Goal: Task Accomplishment & Management: Use online tool/utility

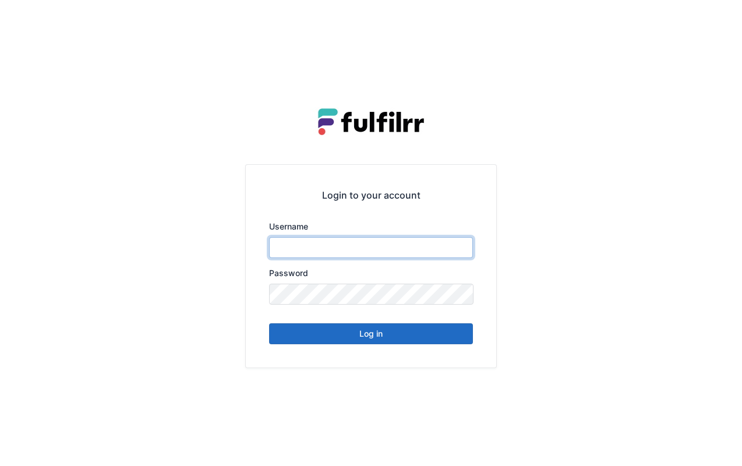
type input "******"
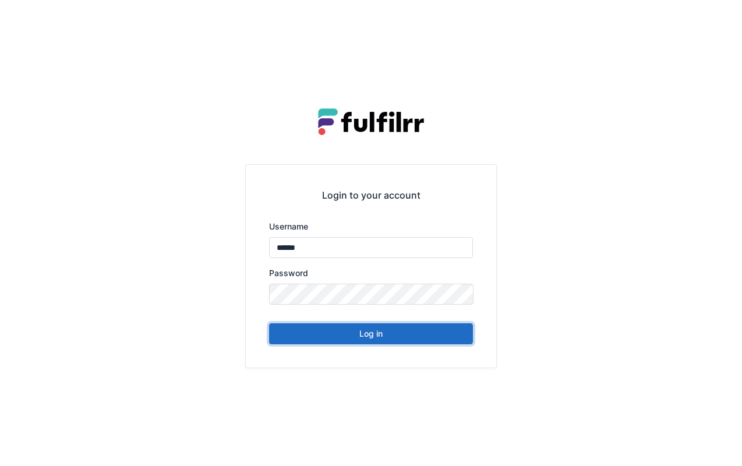
click at [391, 334] on button "Log in" at bounding box center [371, 333] width 204 height 21
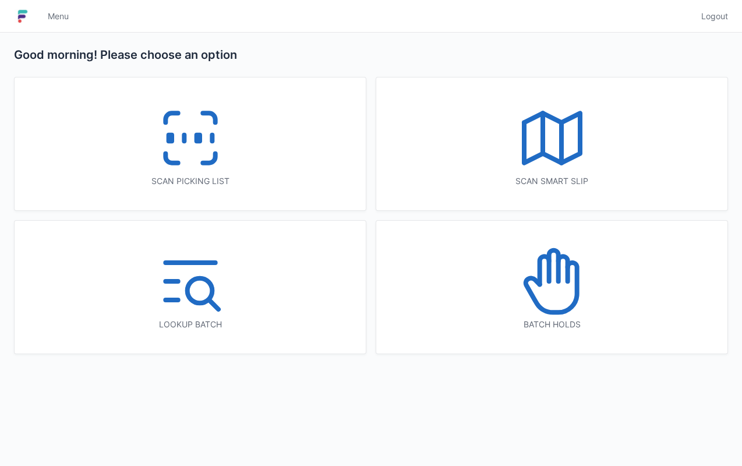
click at [216, 144] on icon at bounding box center [190, 138] width 75 height 75
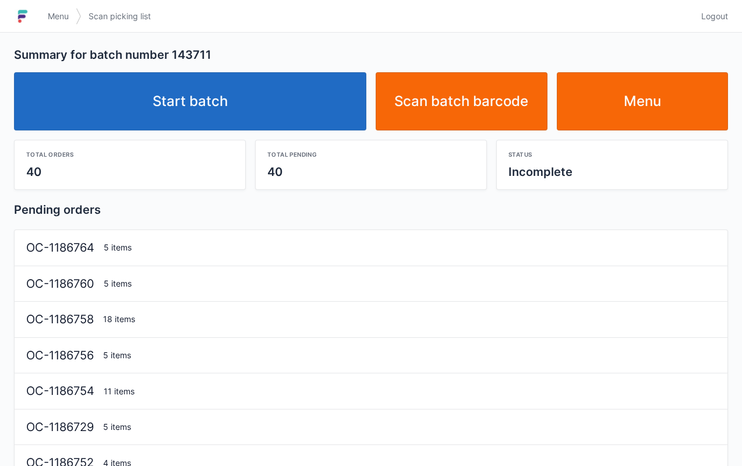
click at [248, 93] on link "Start batch" at bounding box center [190, 101] width 353 height 58
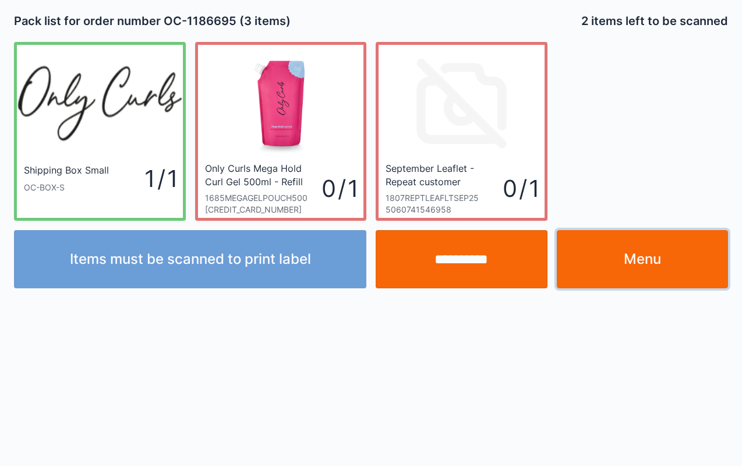
click at [635, 262] on link "Menu" at bounding box center [643, 259] width 172 height 58
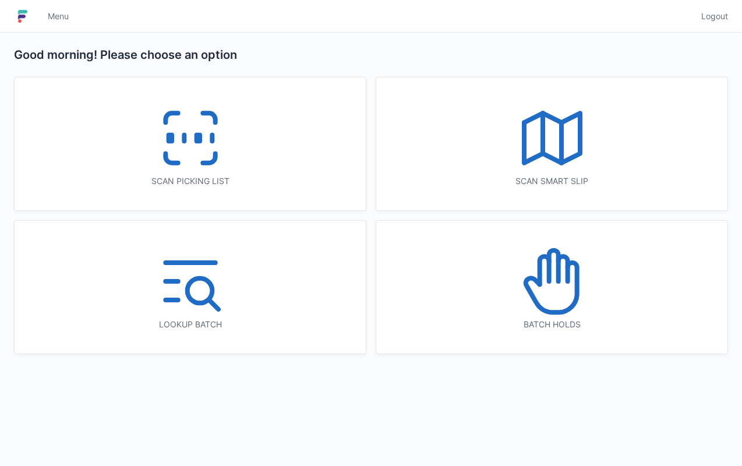
click at [217, 149] on icon at bounding box center [190, 138] width 75 height 75
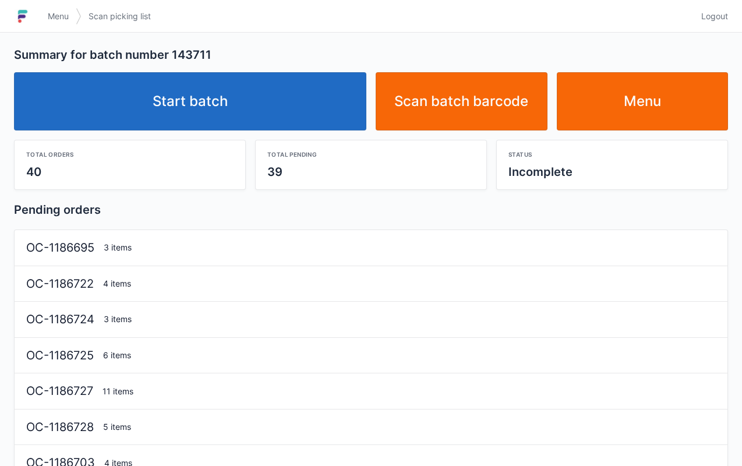
click at [256, 101] on link "Start batch" at bounding box center [190, 101] width 353 height 58
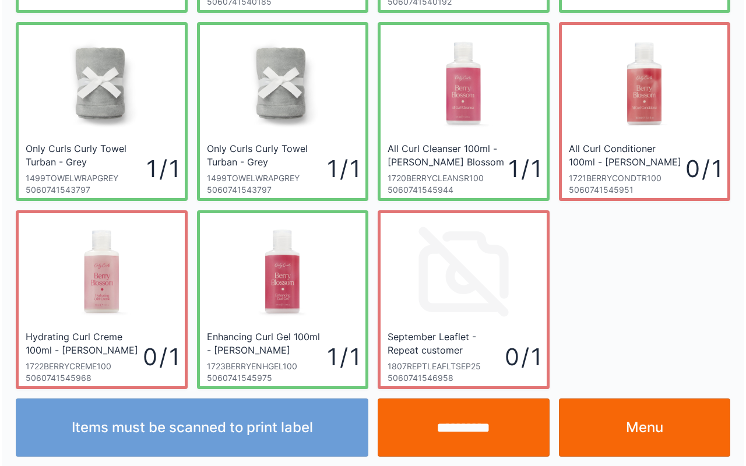
scroll to position [209, 0]
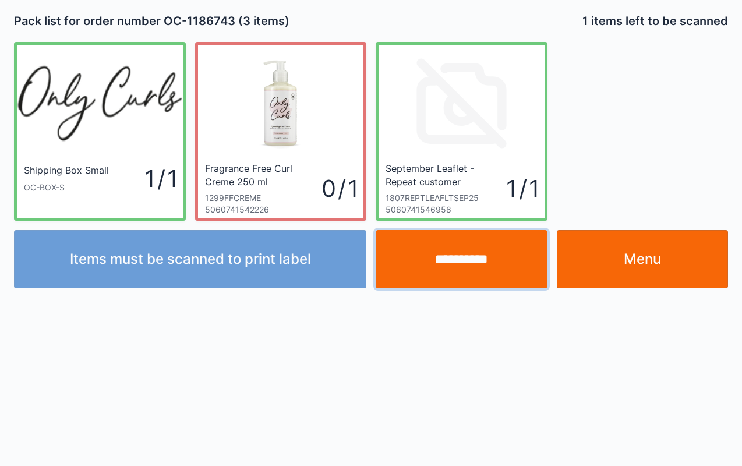
click at [476, 255] on input "**********" at bounding box center [462, 259] width 172 height 58
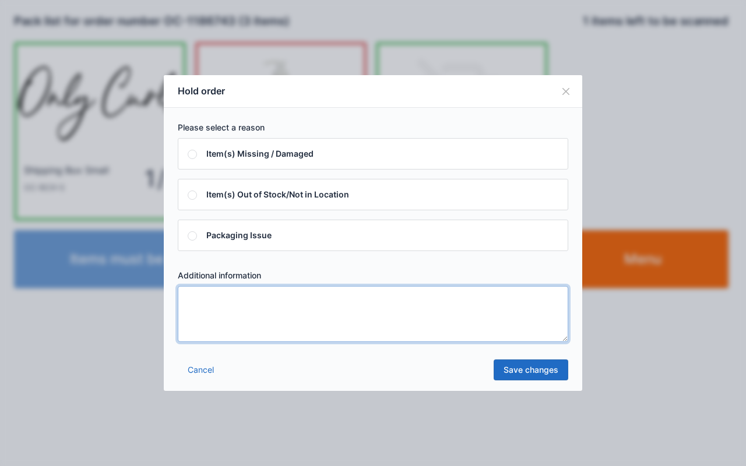
click at [248, 316] on textarea at bounding box center [373, 314] width 390 height 56
type textarea "****"
click at [533, 373] on link "Save changes" at bounding box center [531, 369] width 75 height 21
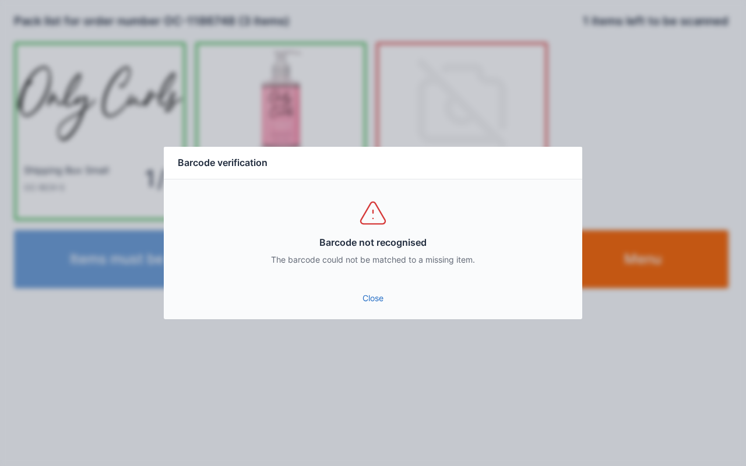
click at [372, 295] on link "Close" at bounding box center [373, 298] width 400 height 21
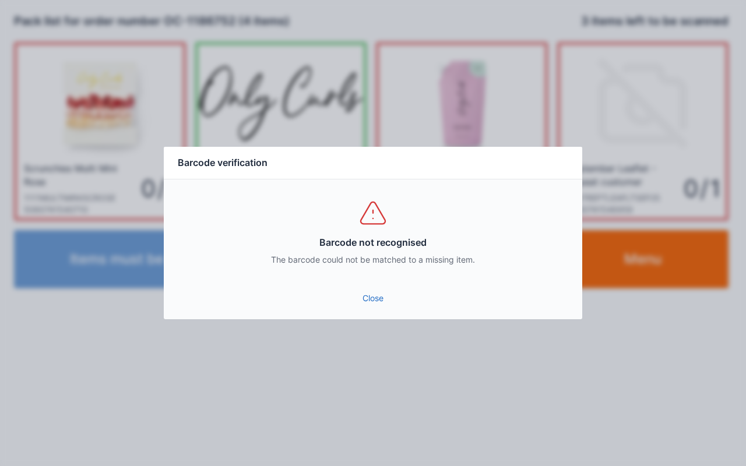
click at [372, 308] on link "Close" at bounding box center [373, 298] width 400 height 21
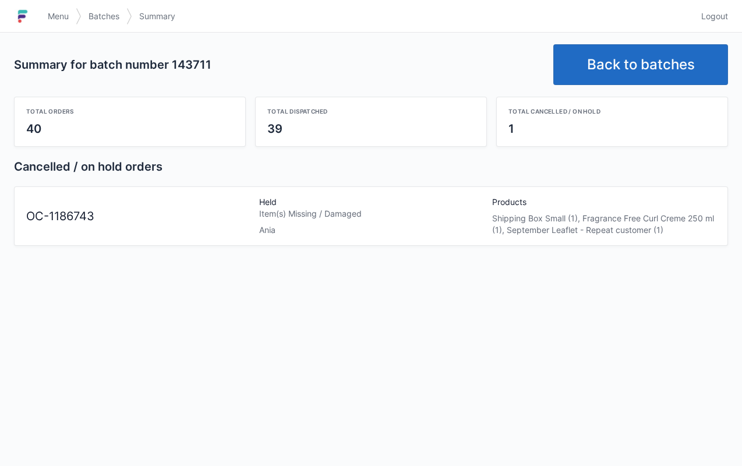
click at [50, 8] on link "Menu" at bounding box center [58, 16] width 35 height 21
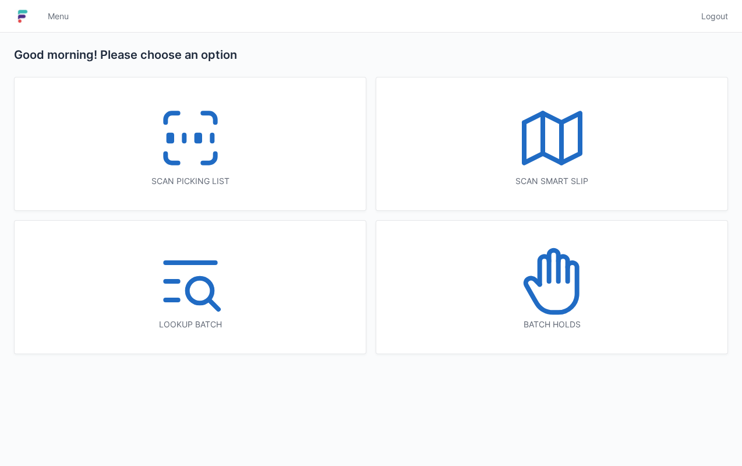
click at [556, 302] on icon at bounding box center [552, 281] width 75 height 75
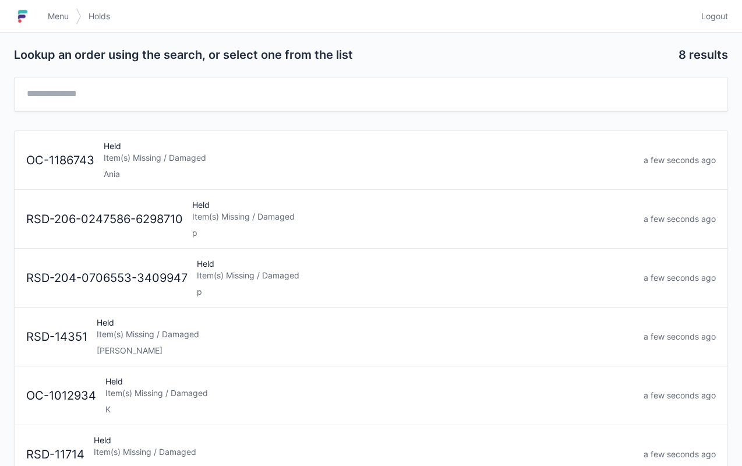
click at [155, 172] on div "Ania" at bounding box center [369, 174] width 531 height 12
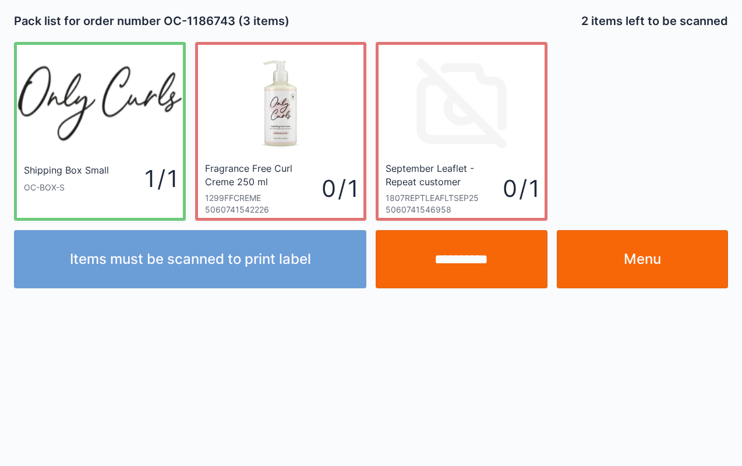
click at [670, 257] on link "Menu" at bounding box center [643, 259] width 172 height 58
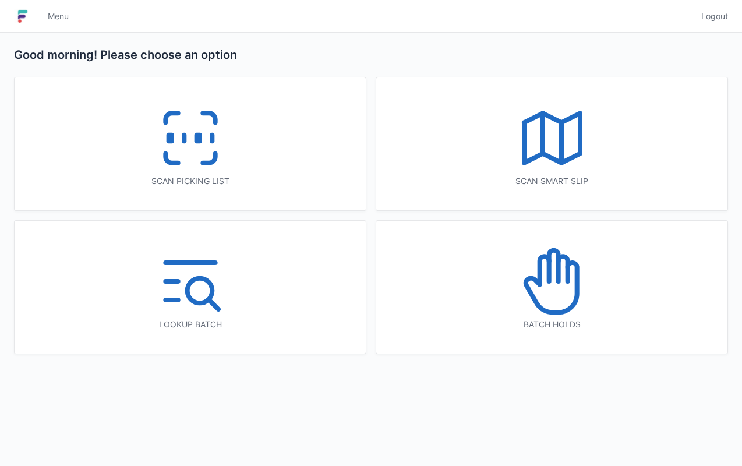
click at [184, 118] on icon at bounding box center [190, 138] width 75 height 75
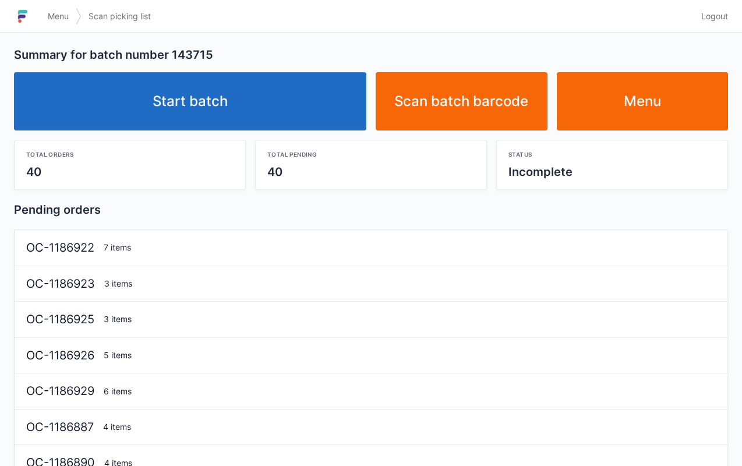
click at [644, 112] on link "Menu" at bounding box center [643, 101] width 172 height 58
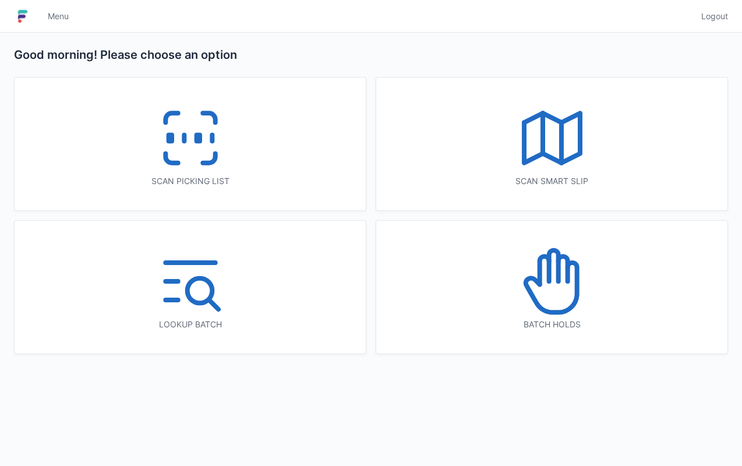
click at [548, 161] on icon at bounding box center [552, 138] width 75 height 75
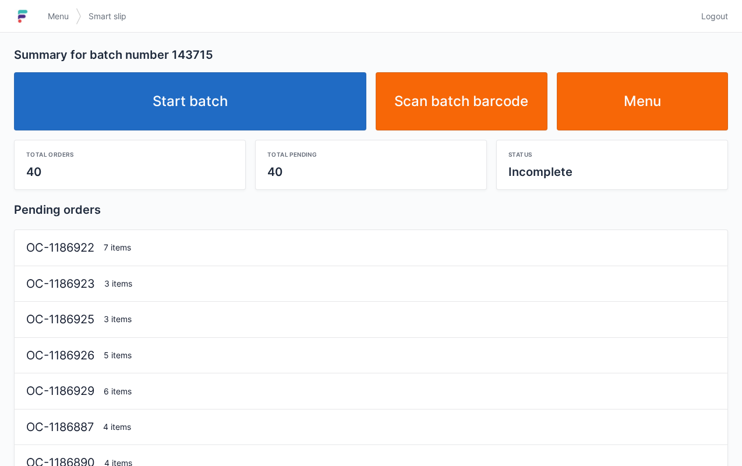
click at [272, 101] on link "Start batch" at bounding box center [190, 101] width 353 height 58
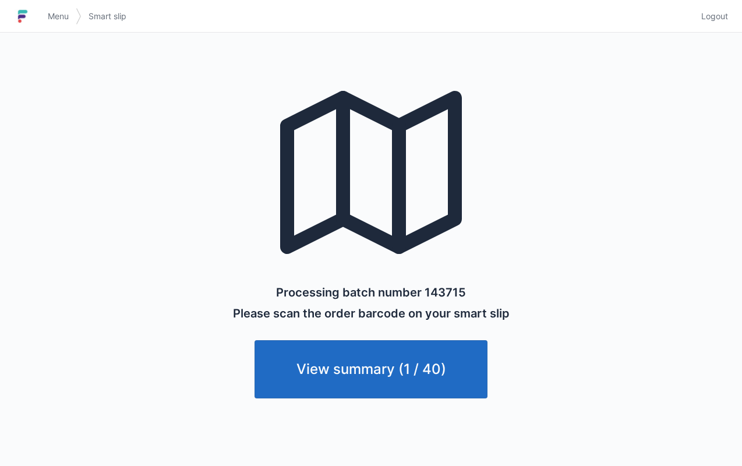
click at [345, 373] on link "View summary (1 / 40)" at bounding box center [371, 369] width 233 height 58
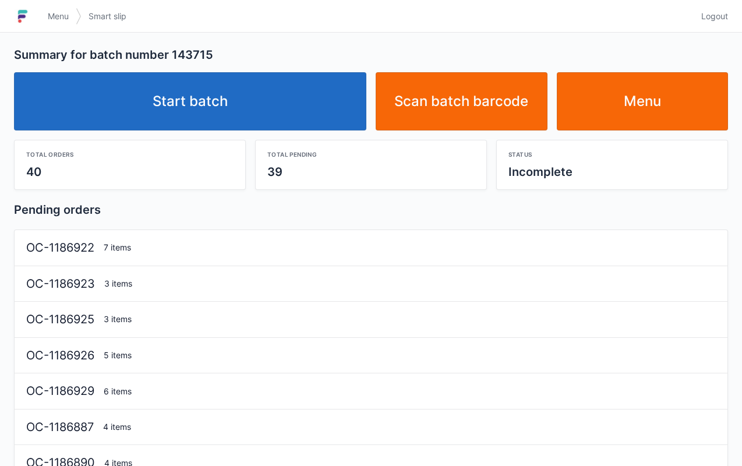
click at [227, 104] on link "Start batch" at bounding box center [190, 101] width 353 height 58
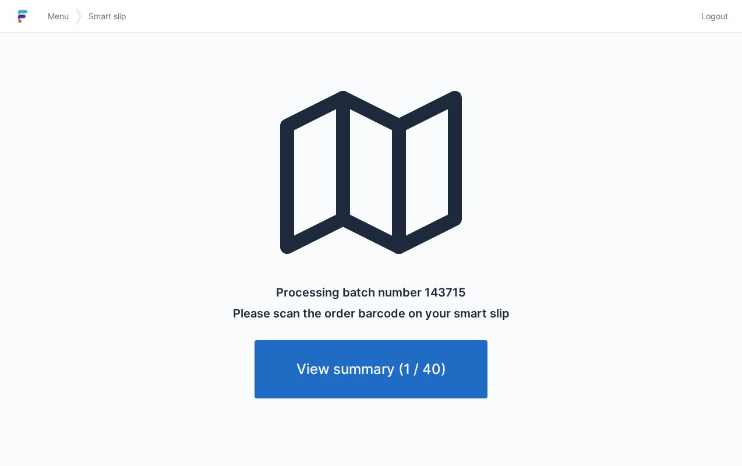
click at [723, 17] on span "Logout" at bounding box center [715, 16] width 27 height 12
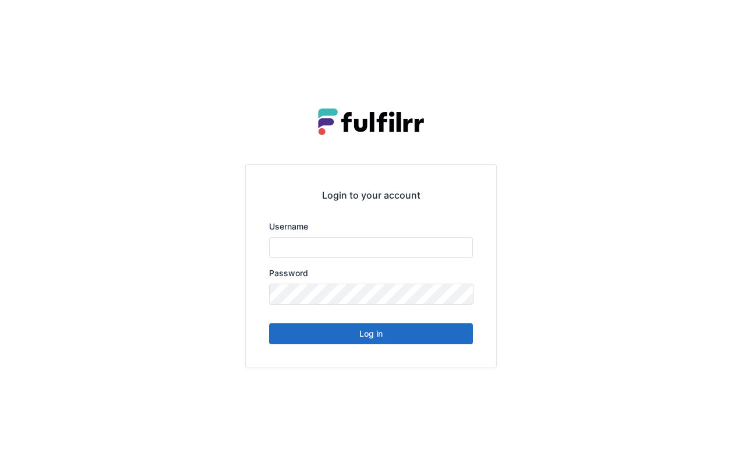
type input "******"
click at [401, 334] on button "Log in" at bounding box center [371, 333] width 204 height 21
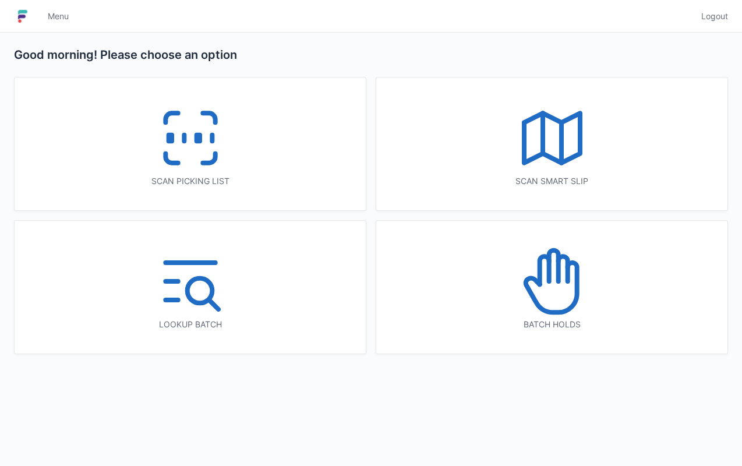
click at [585, 147] on icon at bounding box center [552, 138] width 75 height 75
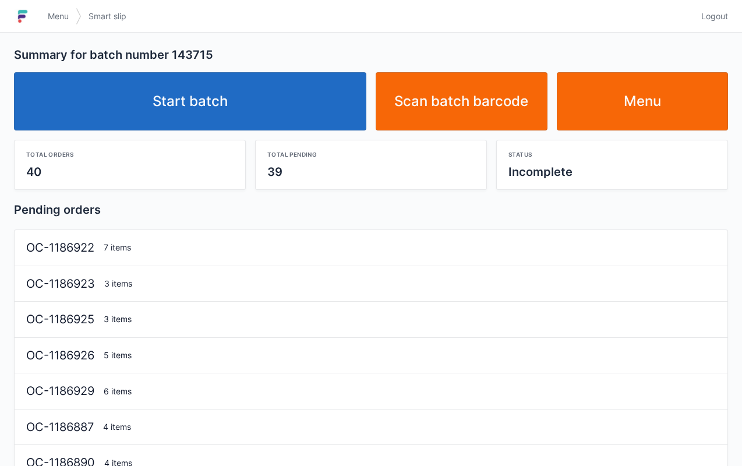
click at [241, 93] on link "Start batch" at bounding box center [190, 101] width 353 height 58
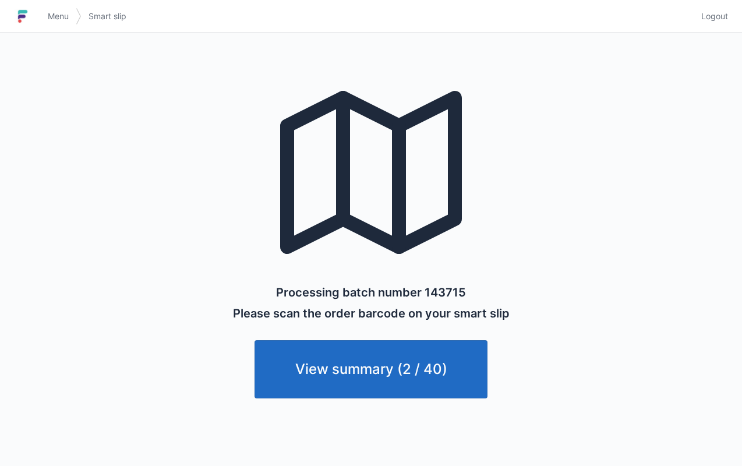
click at [59, 12] on span "Menu" at bounding box center [58, 16] width 21 height 12
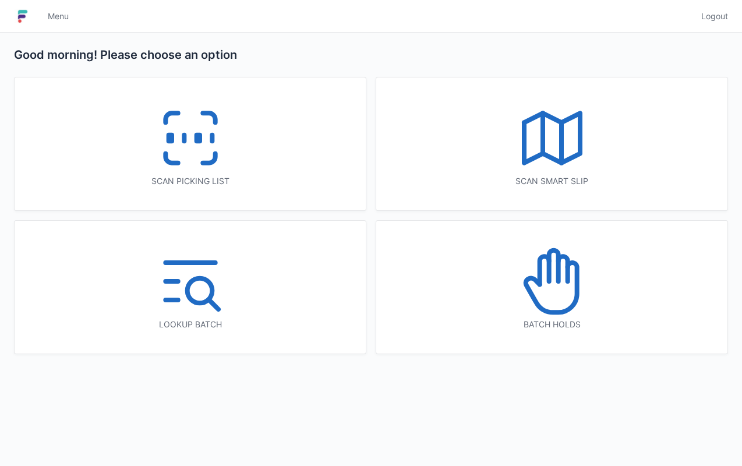
click at [158, 144] on icon at bounding box center [190, 138] width 75 height 75
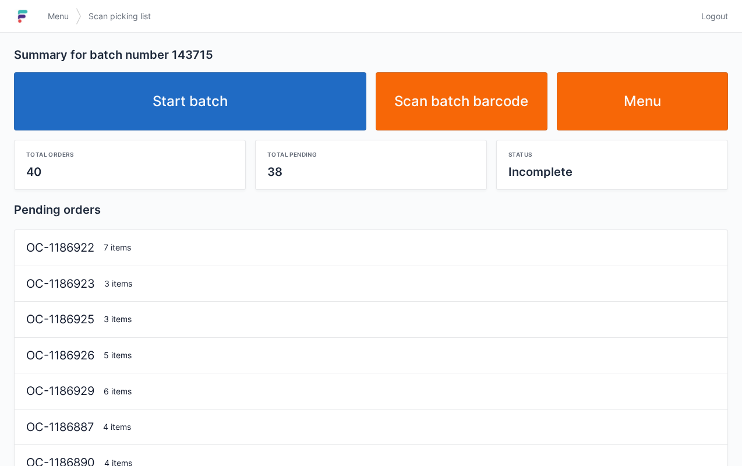
click at [263, 104] on link "Start batch" at bounding box center [190, 101] width 353 height 58
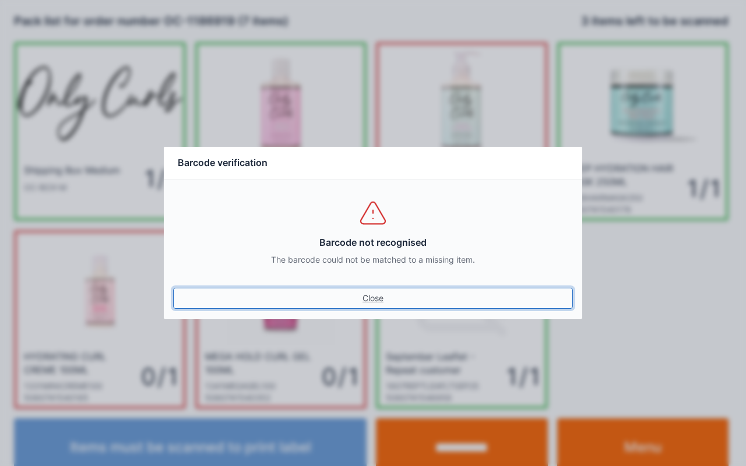
click at [368, 295] on link "Close" at bounding box center [373, 298] width 400 height 21
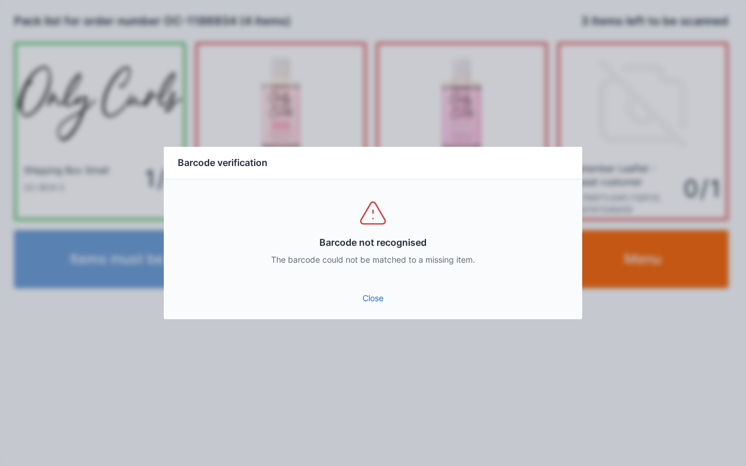
click at [383, 295] on link "Close" at bounding box center [373, 298] width 400 height 21
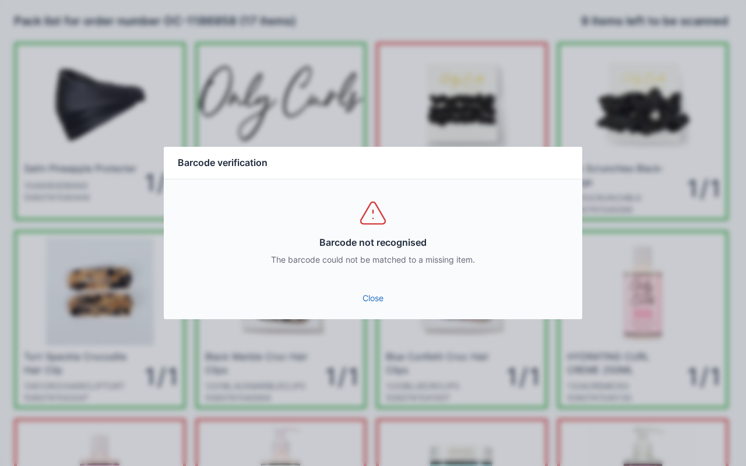
click at [366, 298] on link "Close" at bounding box center [373, 298] width 400 height 21
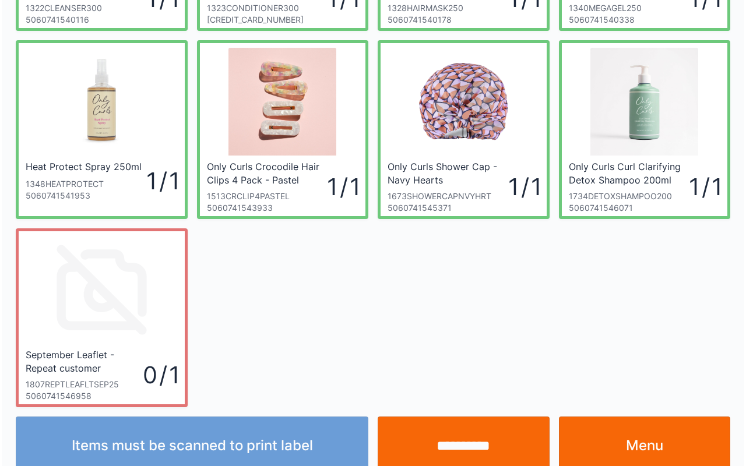
scroll to position [570, 0]
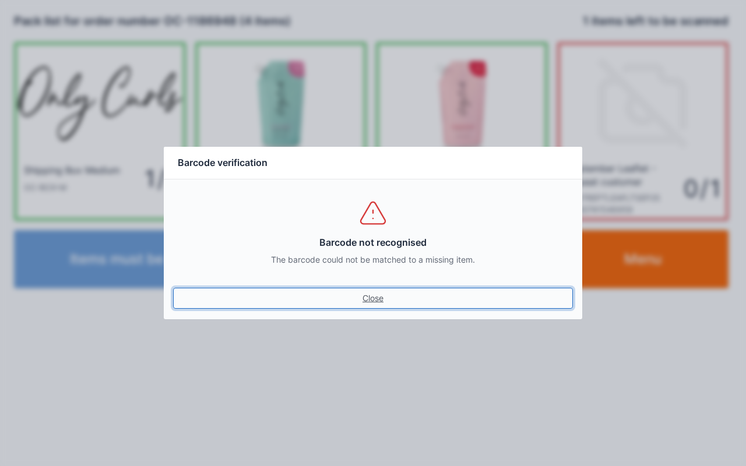
click at [381, 288] on link "Close" at bounding box center [373, 298] width 400 height 21
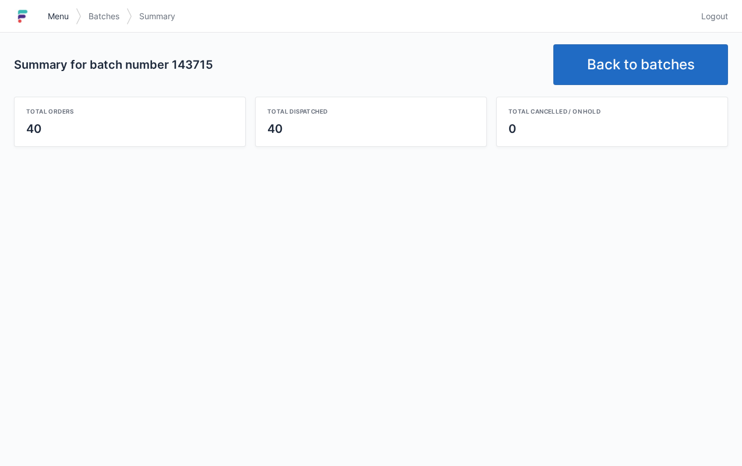
click at [57, 17] on span "Menu" at bounding box center [58, 16] width 21 height 12
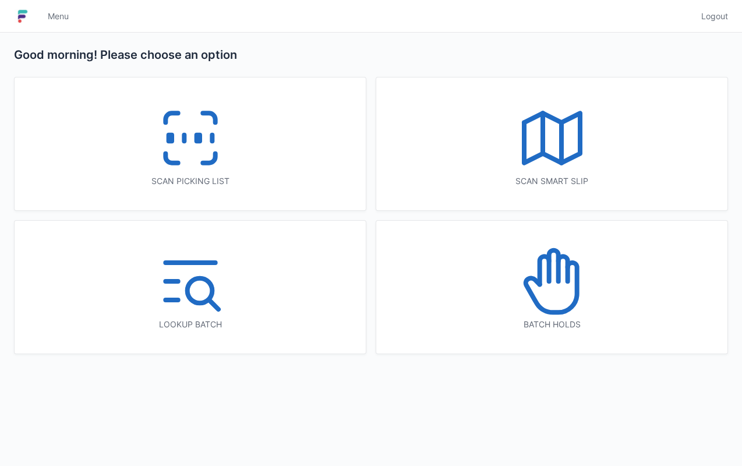
click at [566, 302] on icon at bounding box center [552, 281] width 75 height 75
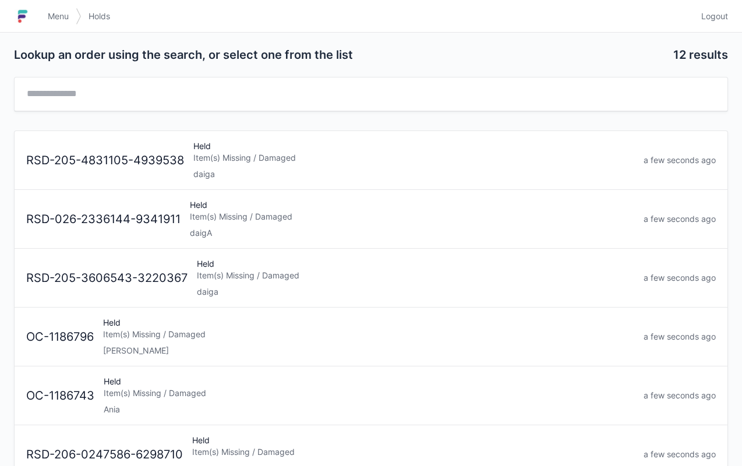
click at [153, 397] on div "Held Item(s) Missing / Damaged Ania" at bounding box center [369, 396] width 540 height 40
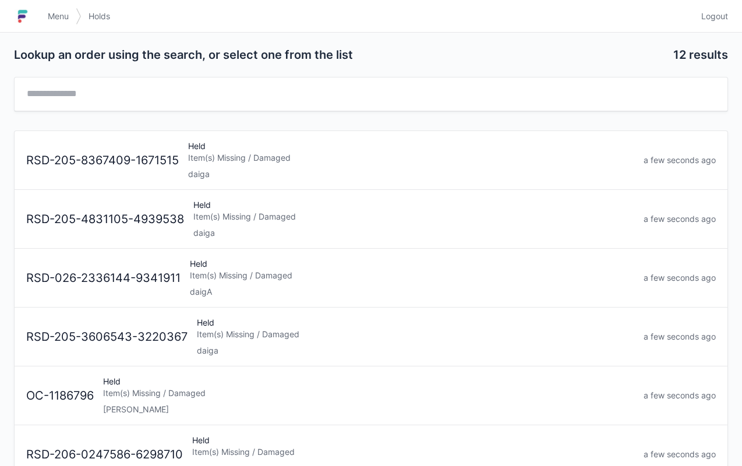
click at [47, 23] on link "Menu" at bounding box center [58, 16] width 35 height 21
